Goal: Entertainment & Leisure: Browse casually

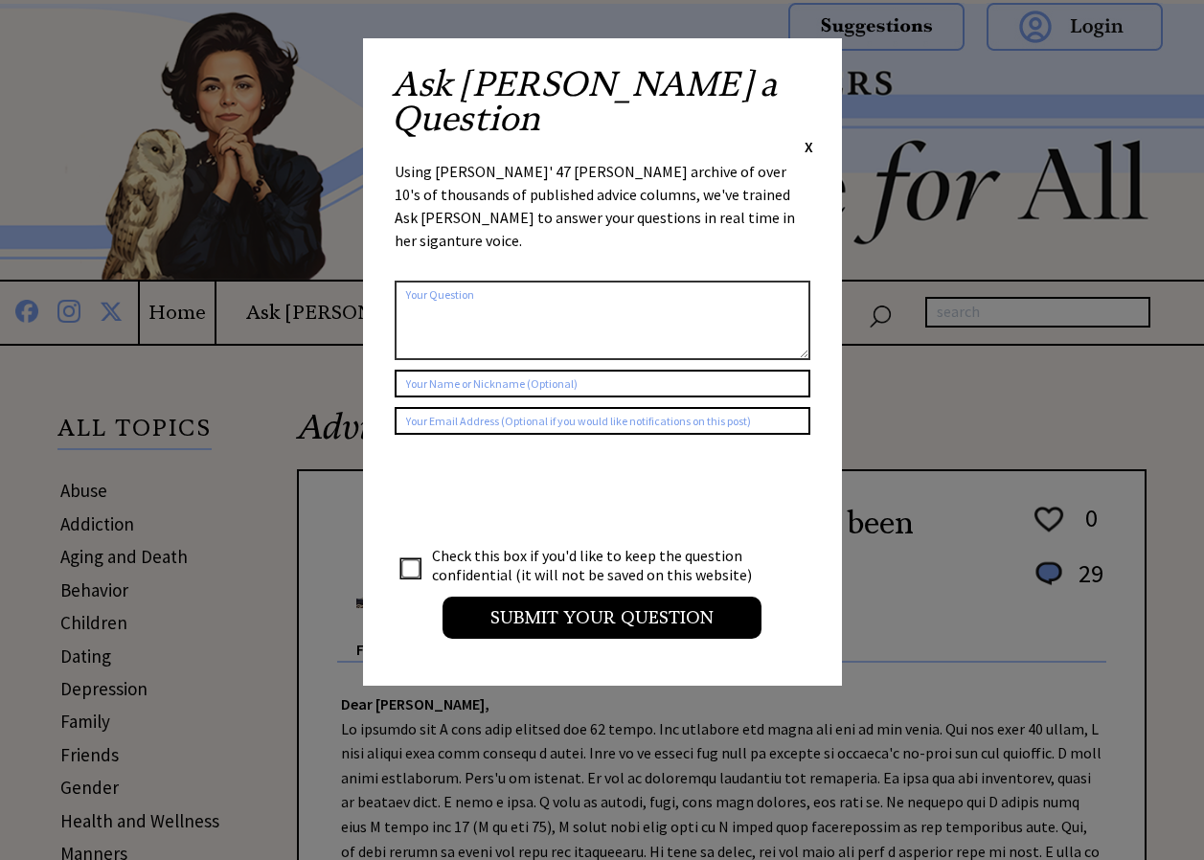
click at [806, 137] on span "X" at bounding box center [808, 146] width 9 height 19
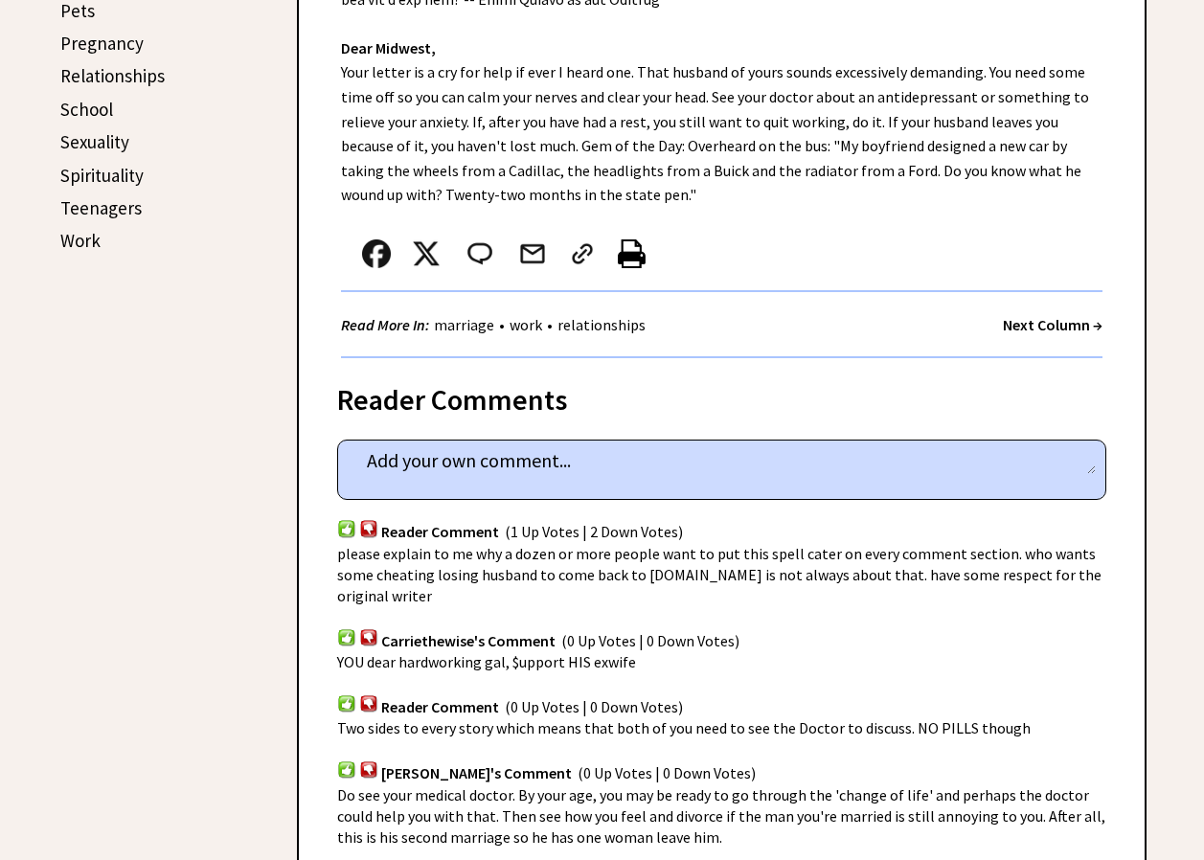
scroll to position [970, 0]
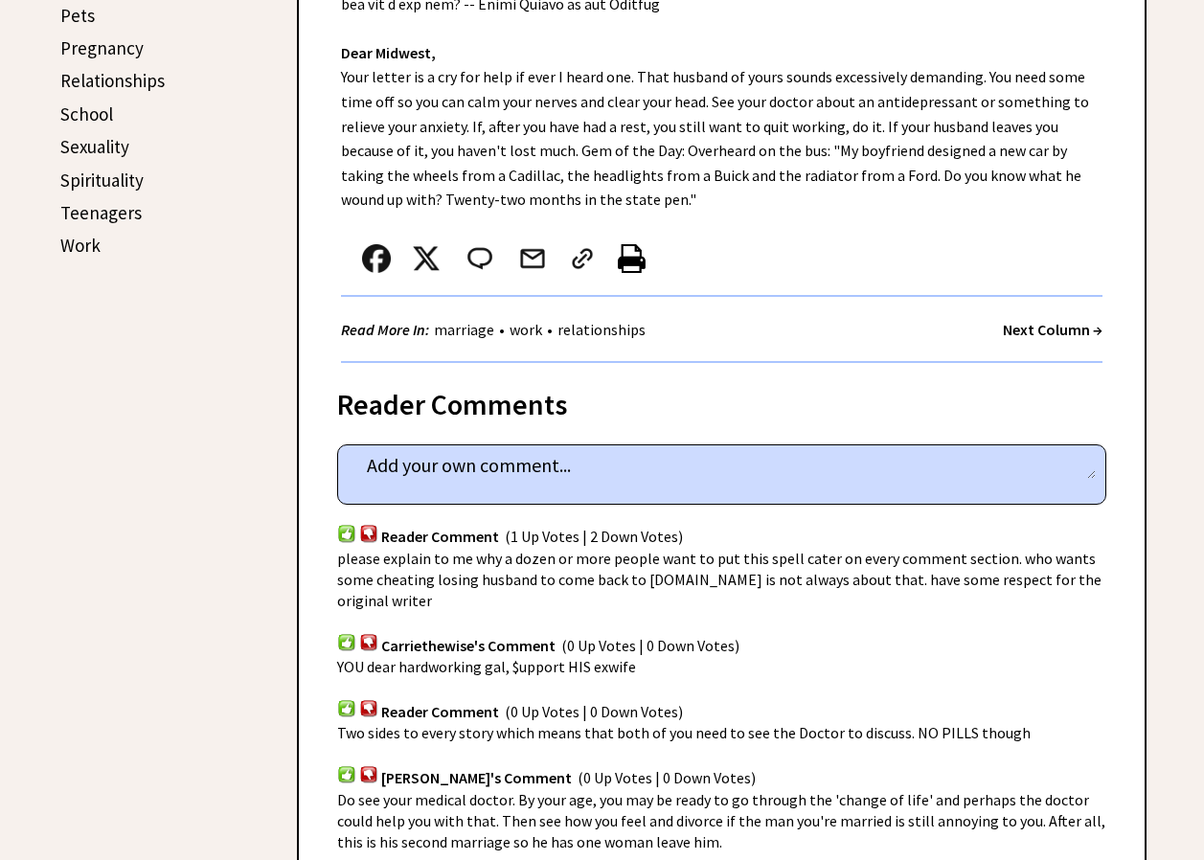
click at [1034, 326] on strong "Next Column →" at bounding box center [1053, 329] width 100 height 19
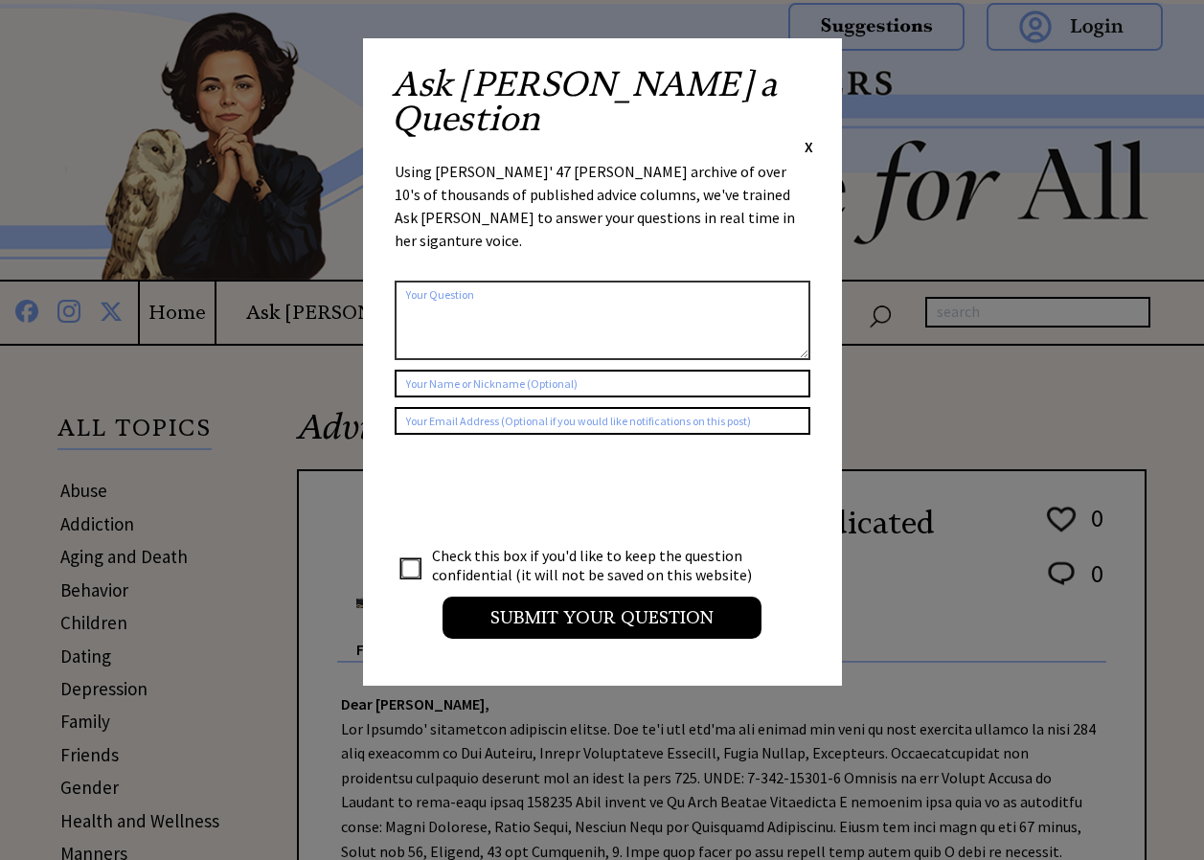
click at [812, 137] on span "X" at bounding box center [808, 146] width 9 height 19
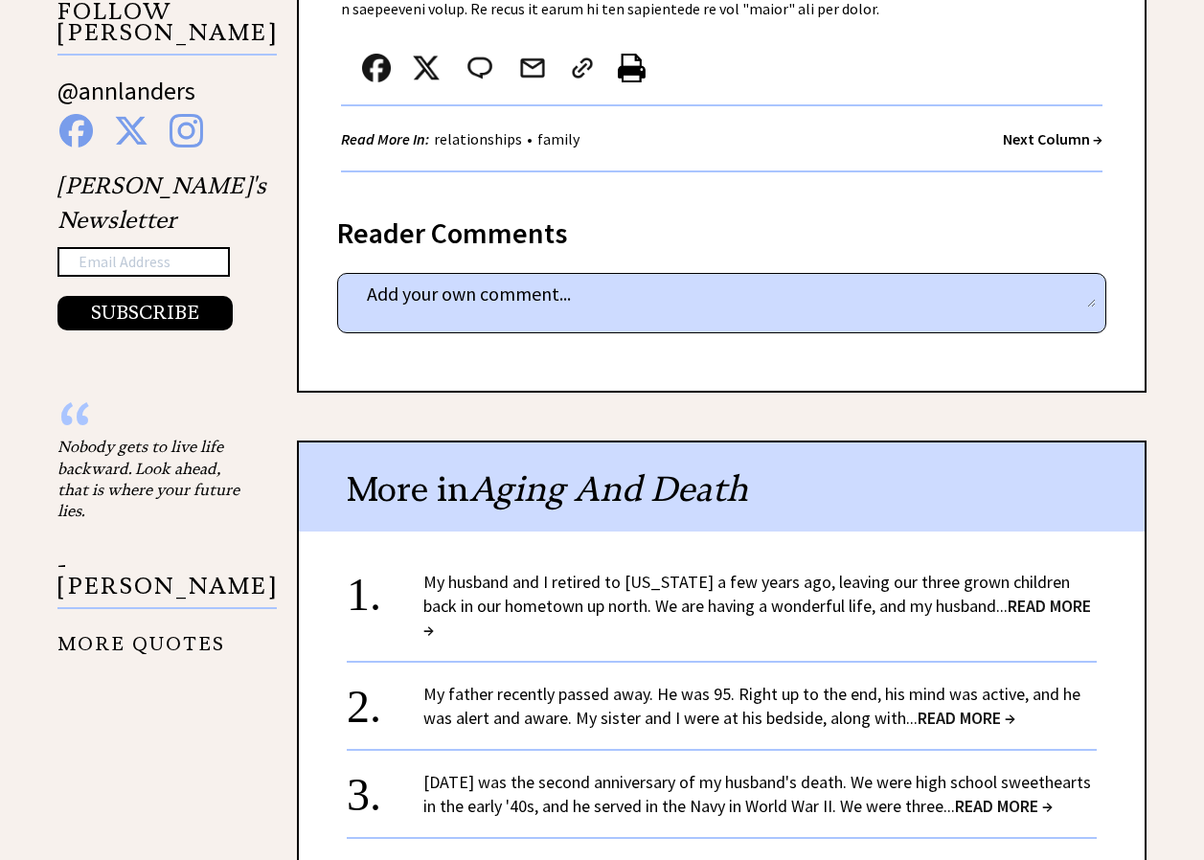
scroll to position [1971, 0]
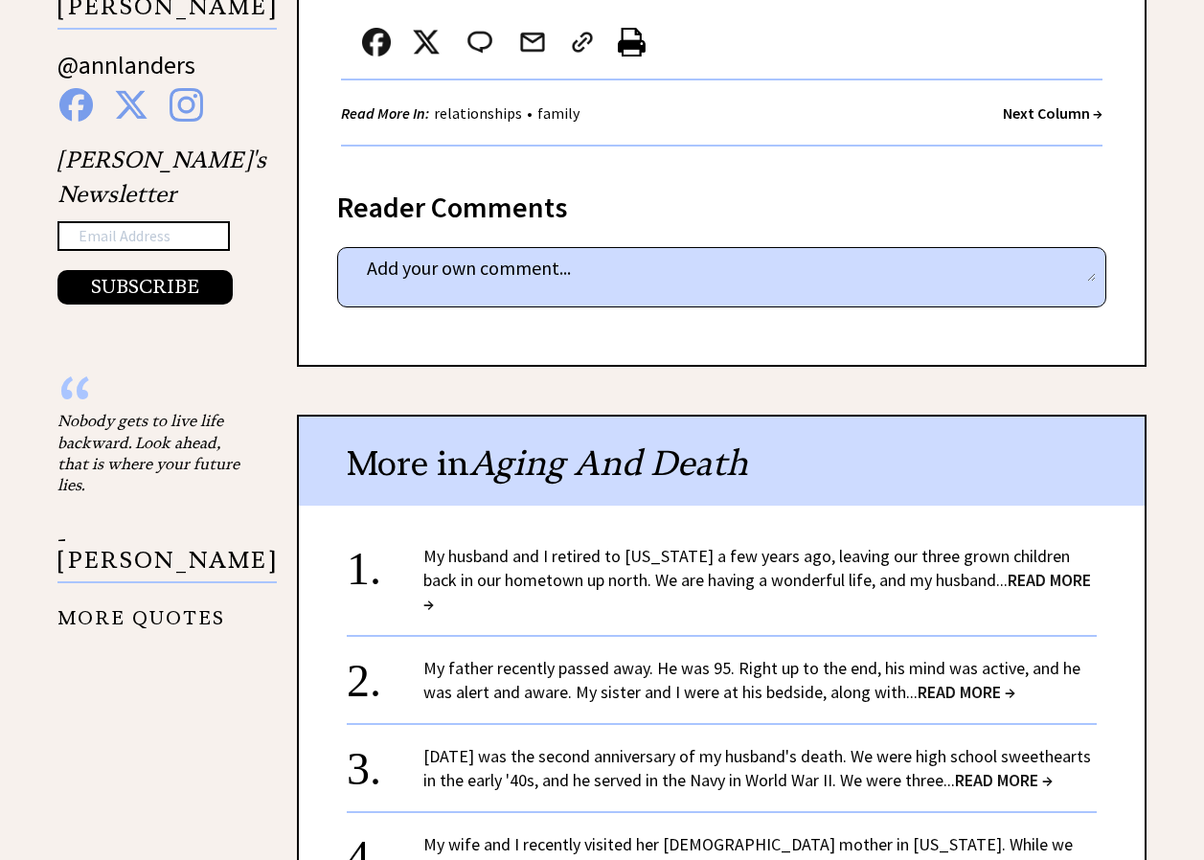
click at [1052, 114] on strong "Next Column →" at bounding box center [1053, 112] width 100 height 19
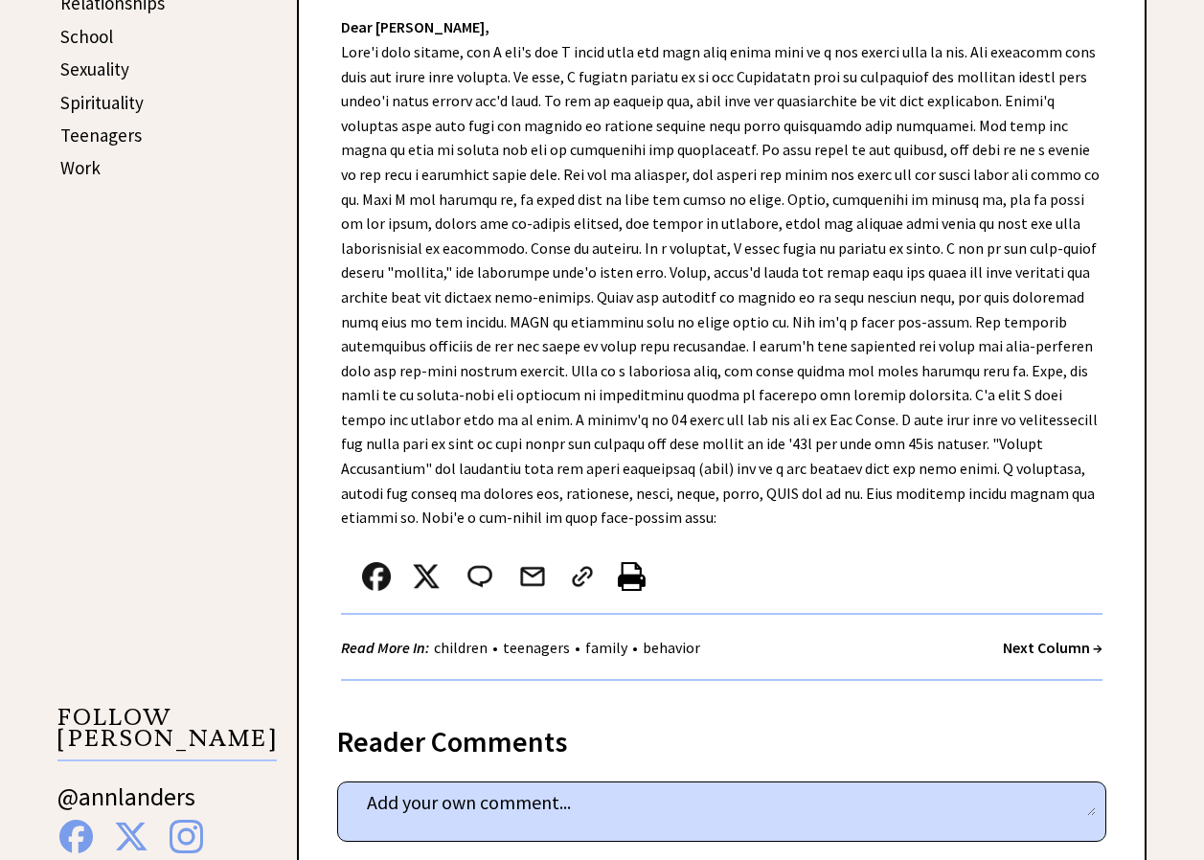
scroll to position [1106, 0]
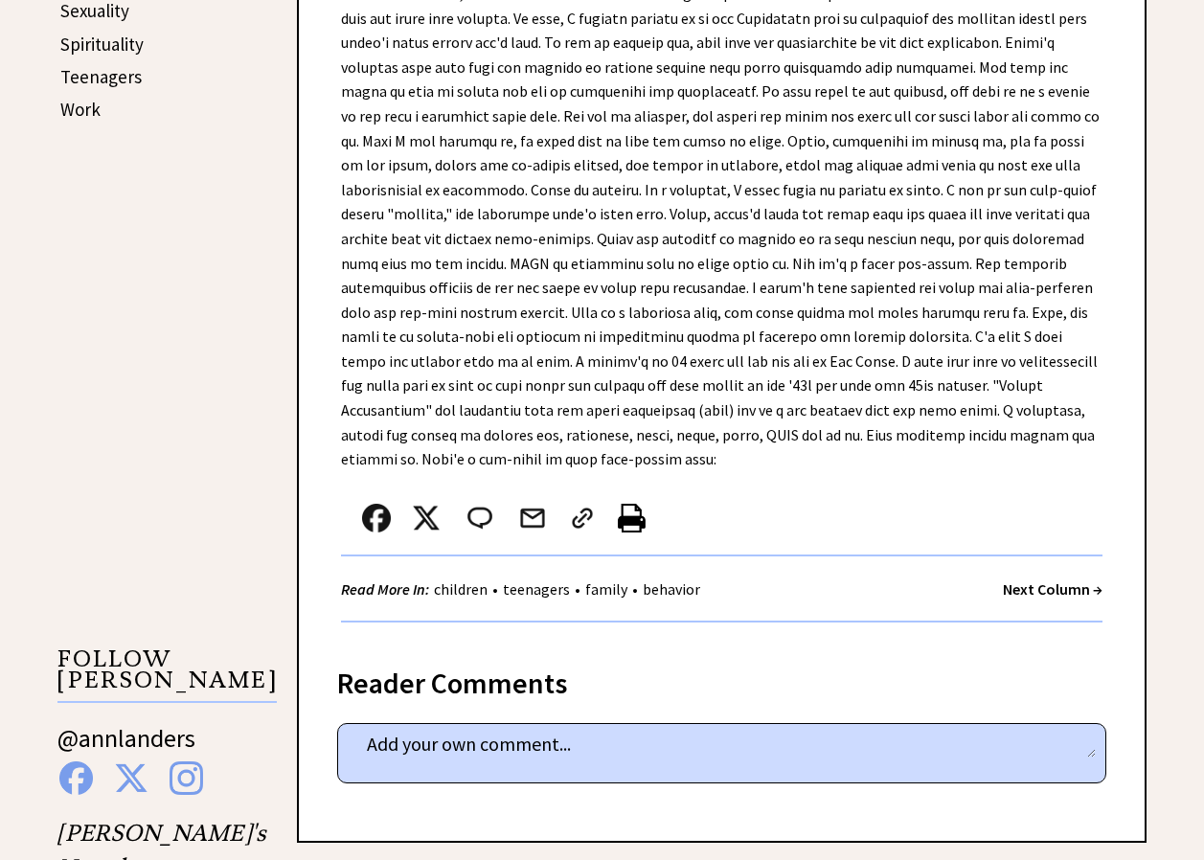
click at [1032, 579] on strong "Next Column →" at bounding box center [1053, 588] width 100 height 19
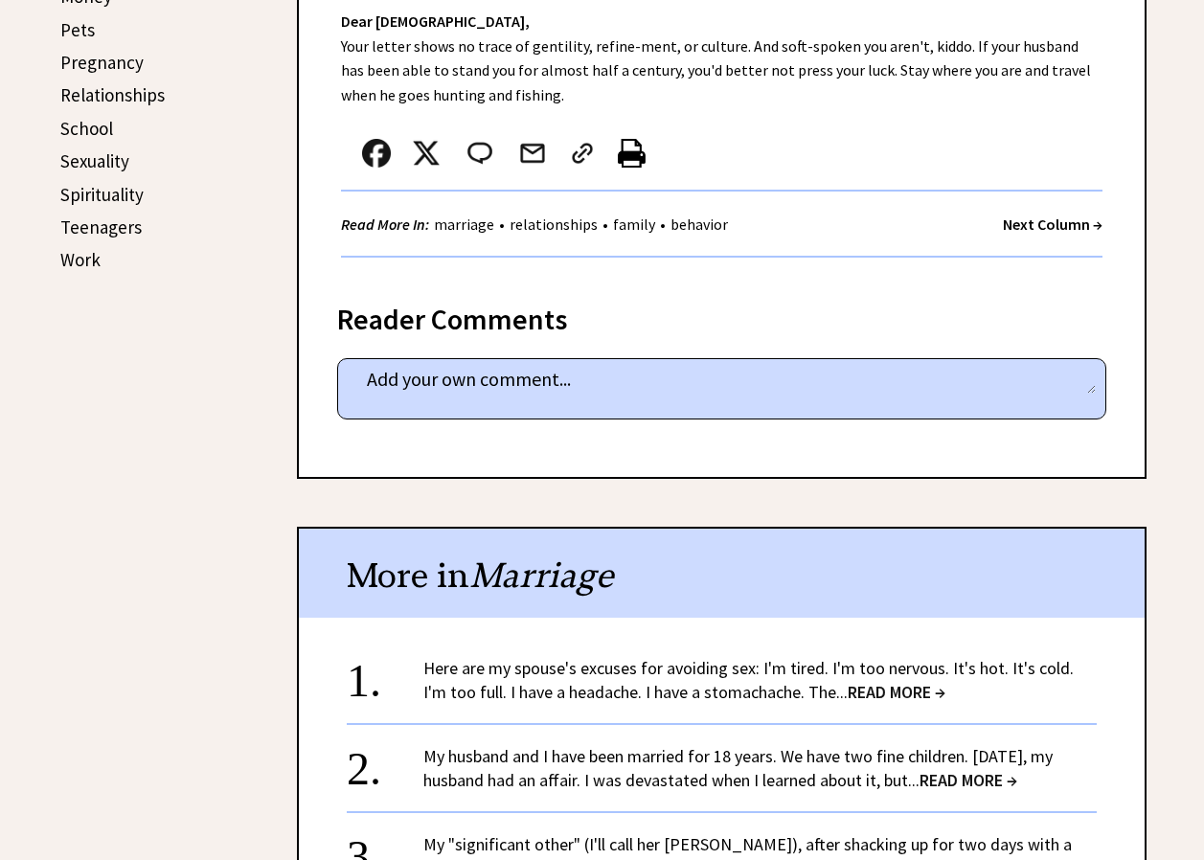
scroll to position [941, 0]
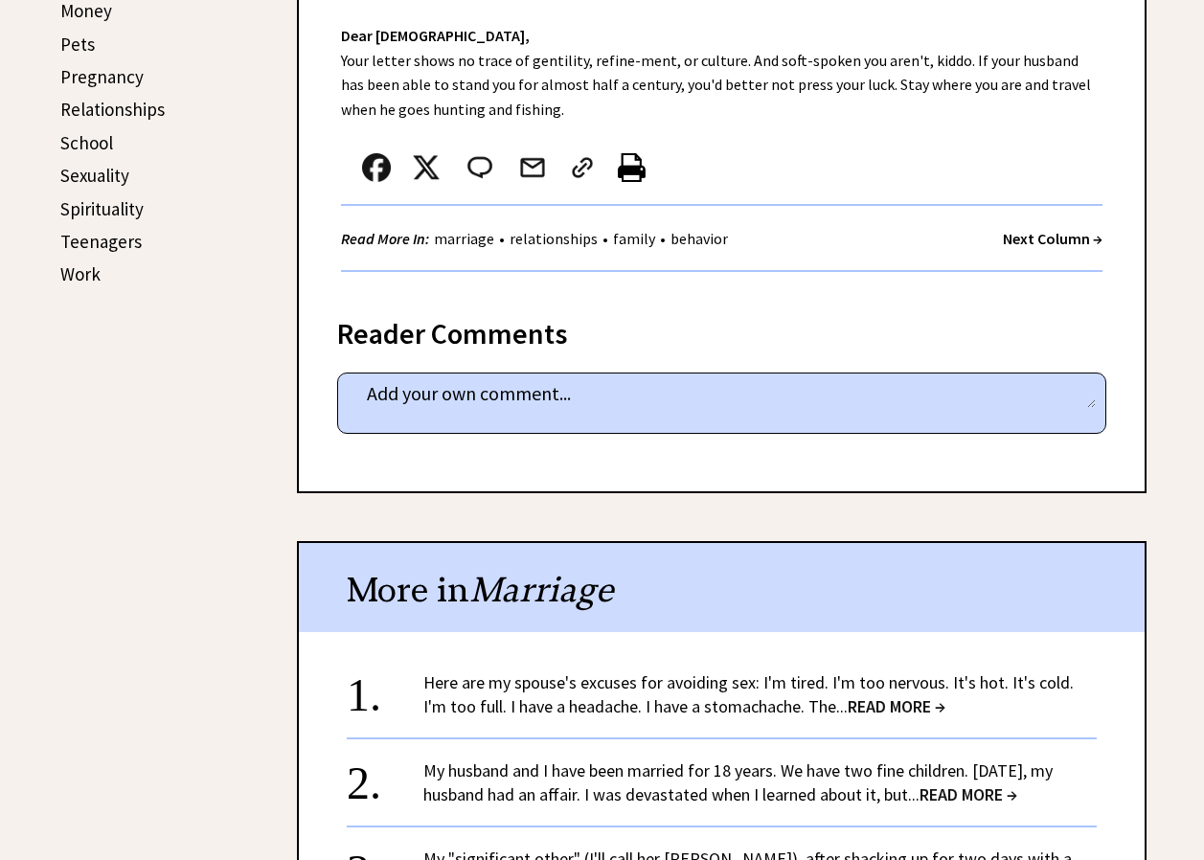
click at [1065, 235] on strong "Next Column →" at bounding box center [1053, 238] width 100 height 19
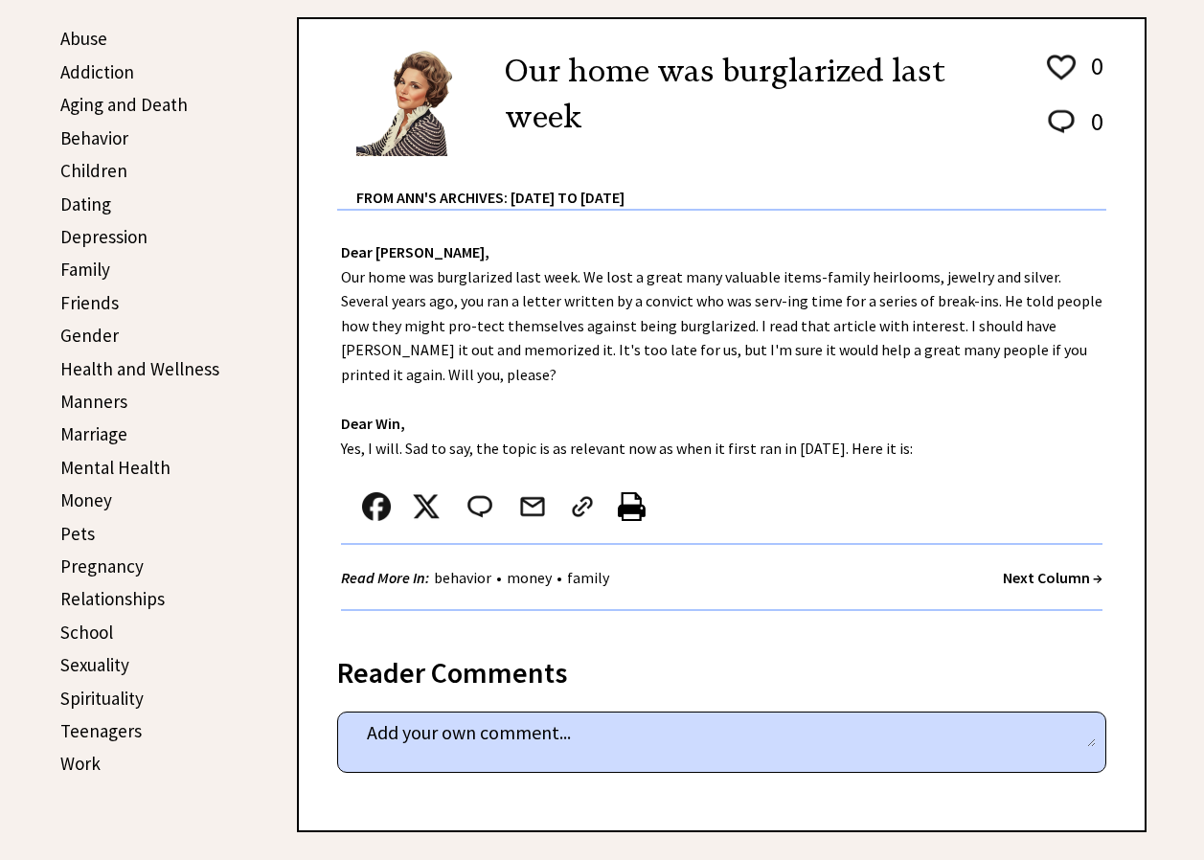
scroll to position [362, 0]
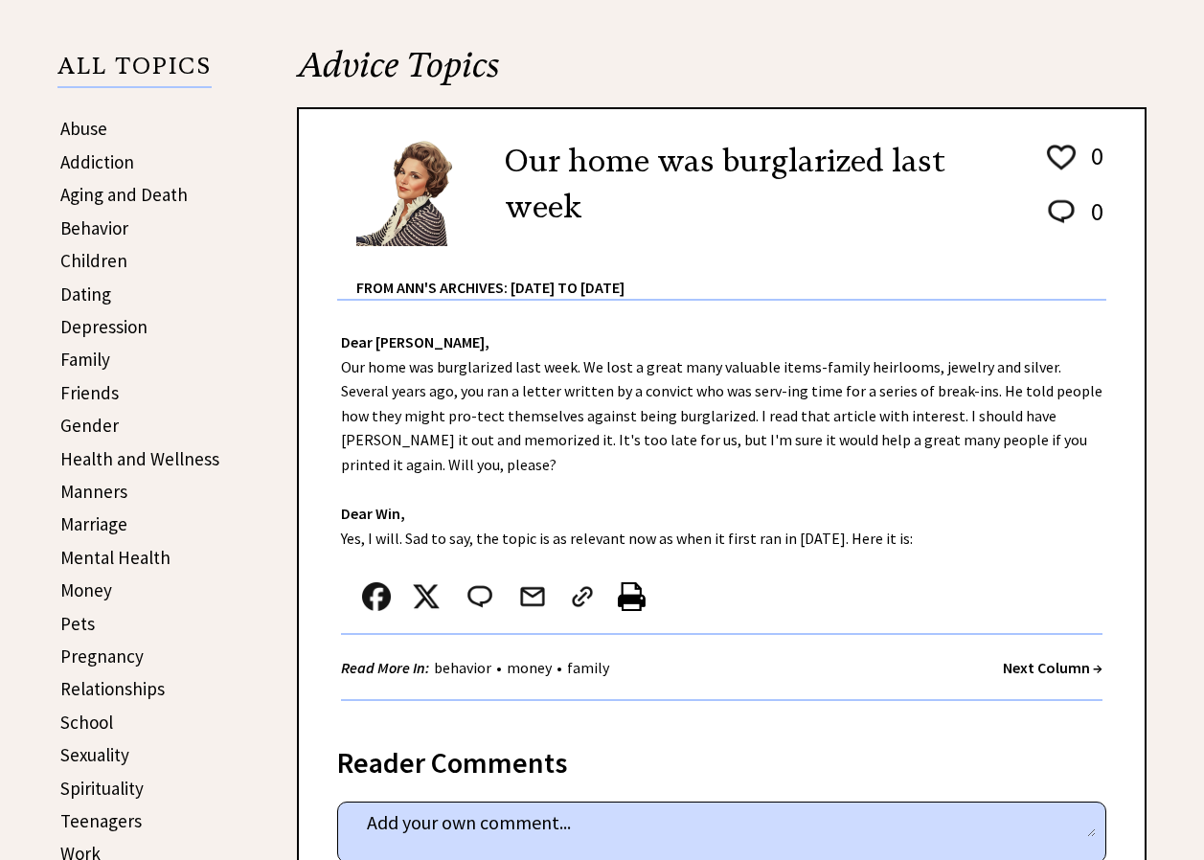
click at [633, 582] on img at bounding box center [632, 596] width 28 height 29
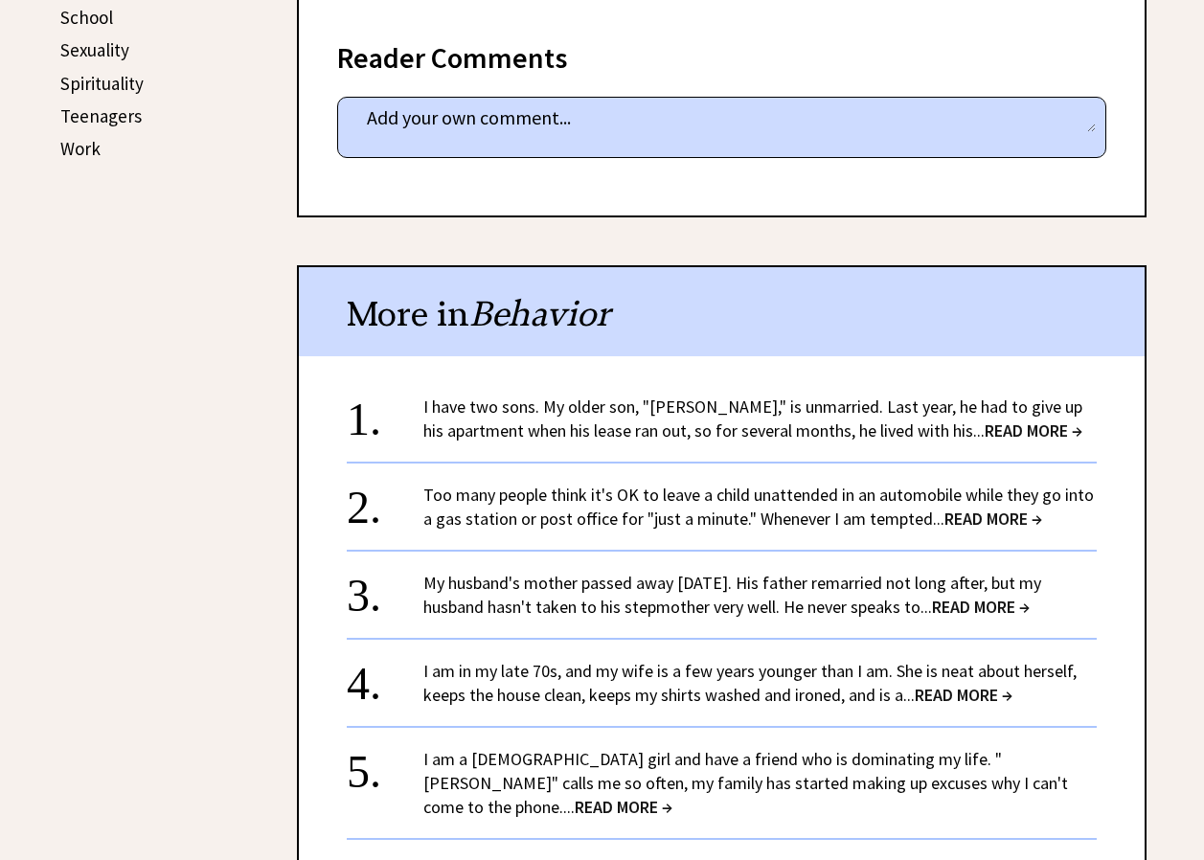
scroll to position [1071, 0]
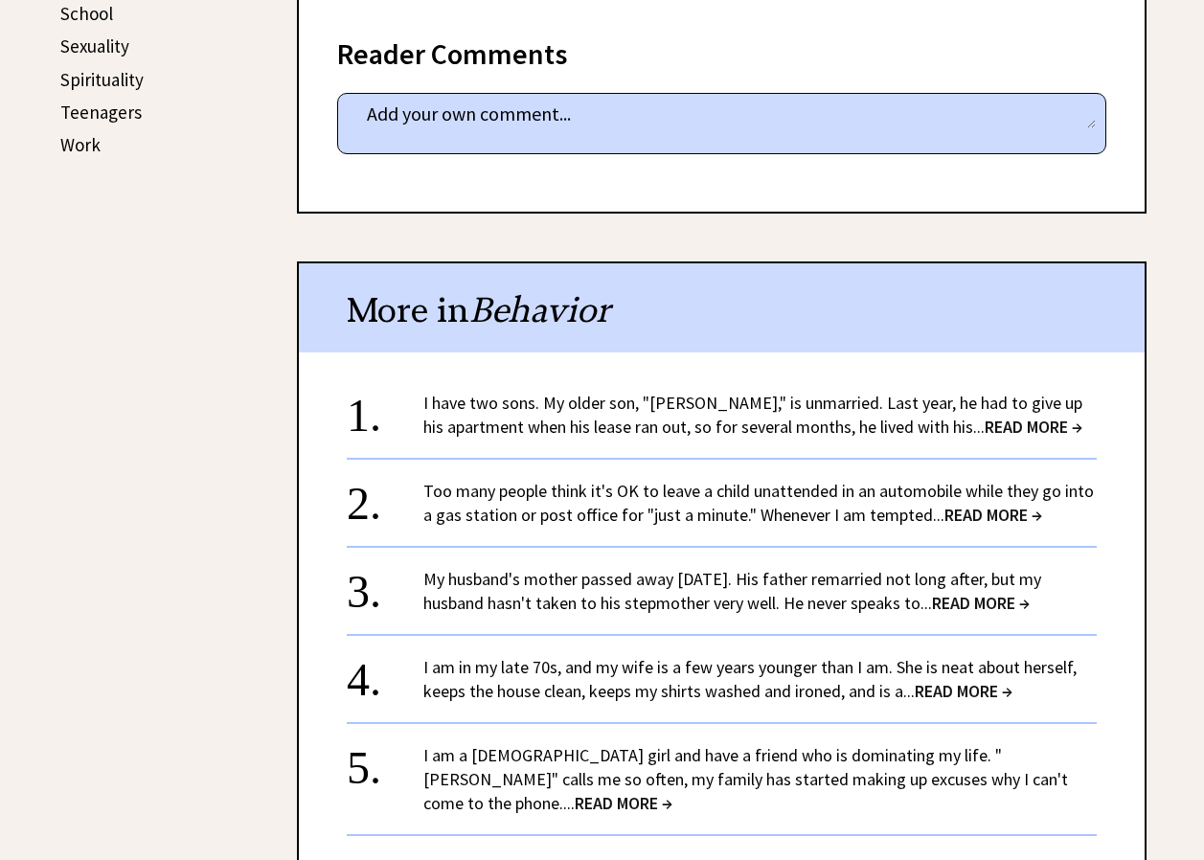
click at [1004, 416] on span "READ MORE →" at bounding box center [1033, 427] width 98 height 22
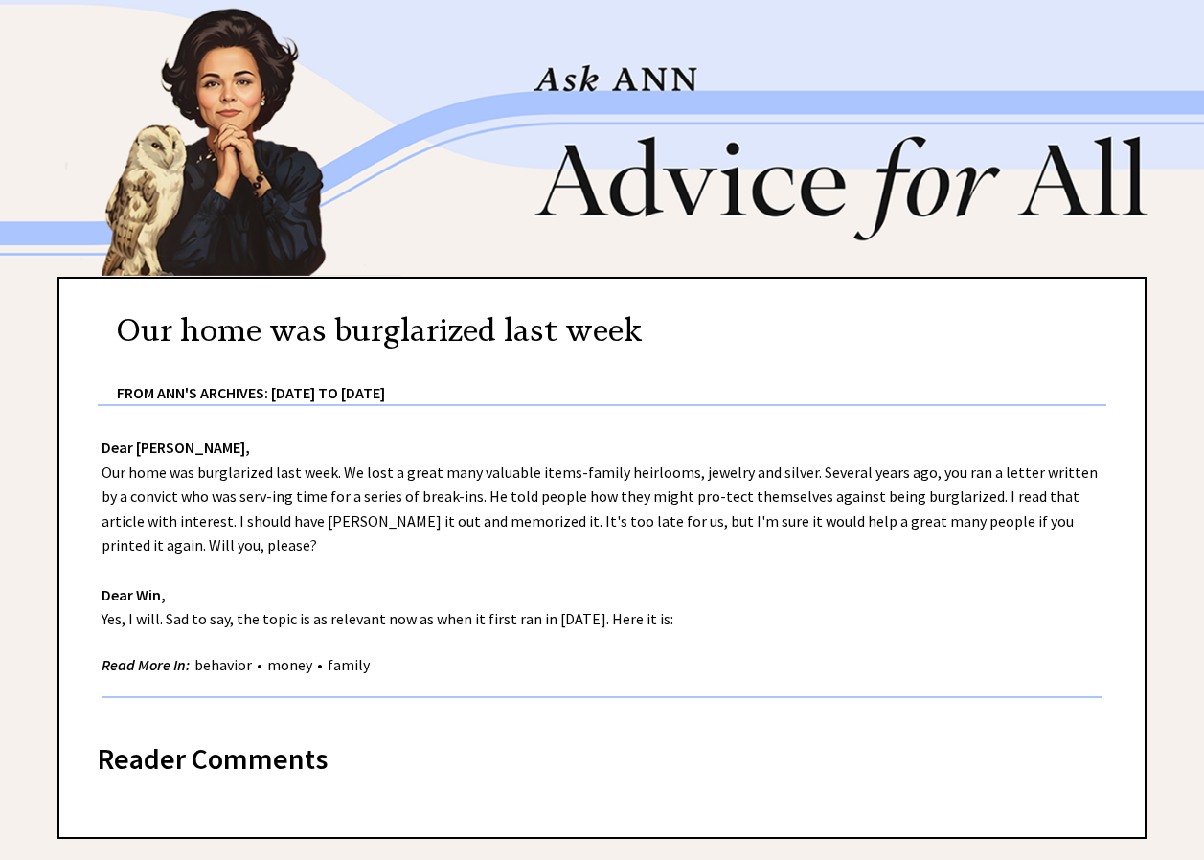
scroll to position [59, 0]
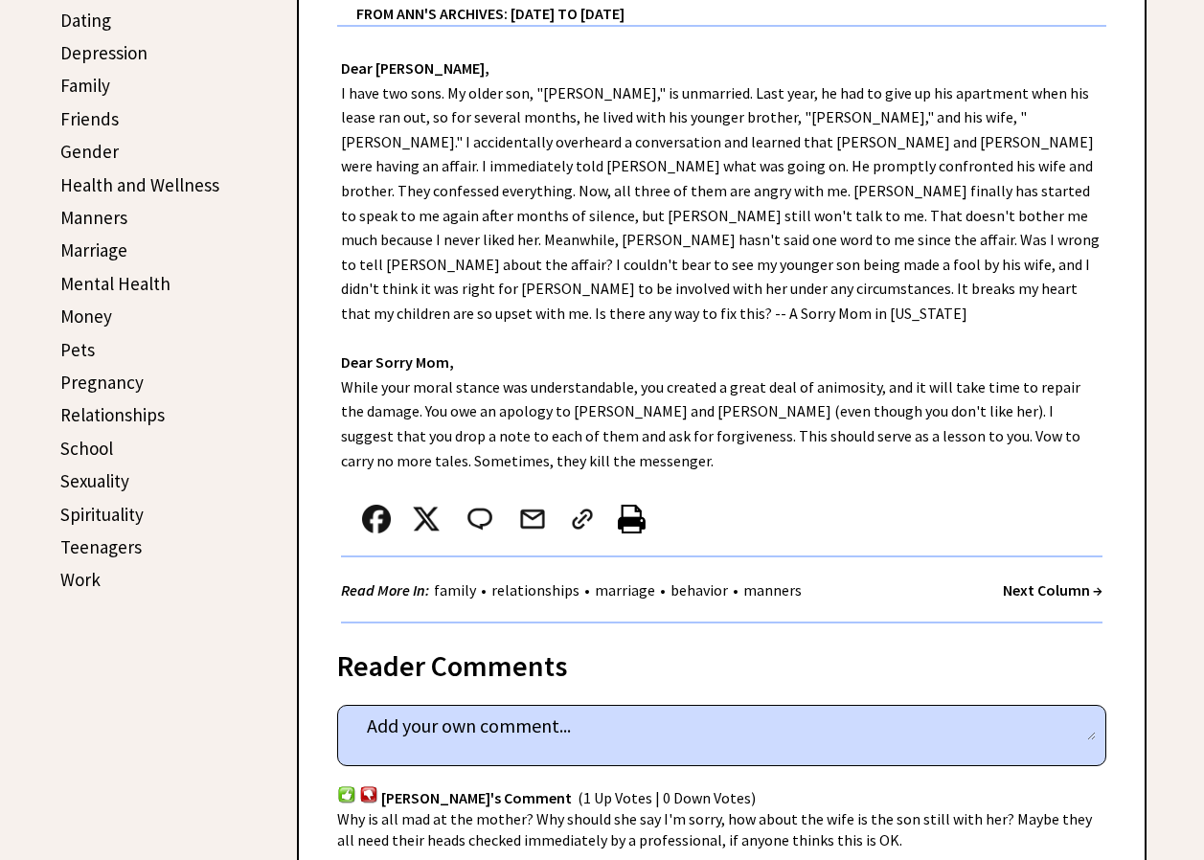
scroll to position [651, 0]
